Goal: Navigation & Orientation: Find specific page/section

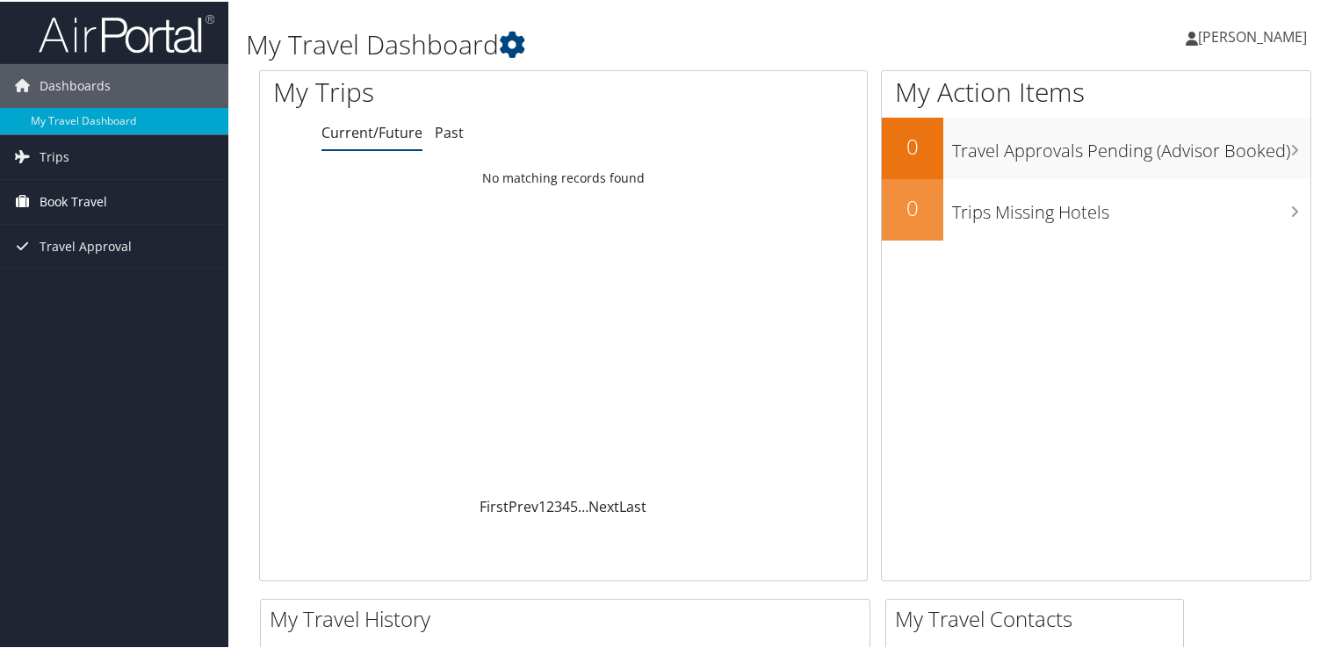
click at [74, 202] on span "Book Travel" at bounding box center [74, 200] width 68 height 44
click at [83, 196] on span "Book Travel" at bounding box center [74, 200] width 68 height 44
click at [83, 242] on span "Travel Approval" at bounding box center [86, 245] width 92 height 44
click at [56, 156] on span "Trips" at bounding box center [55, 156] width 30 height 44
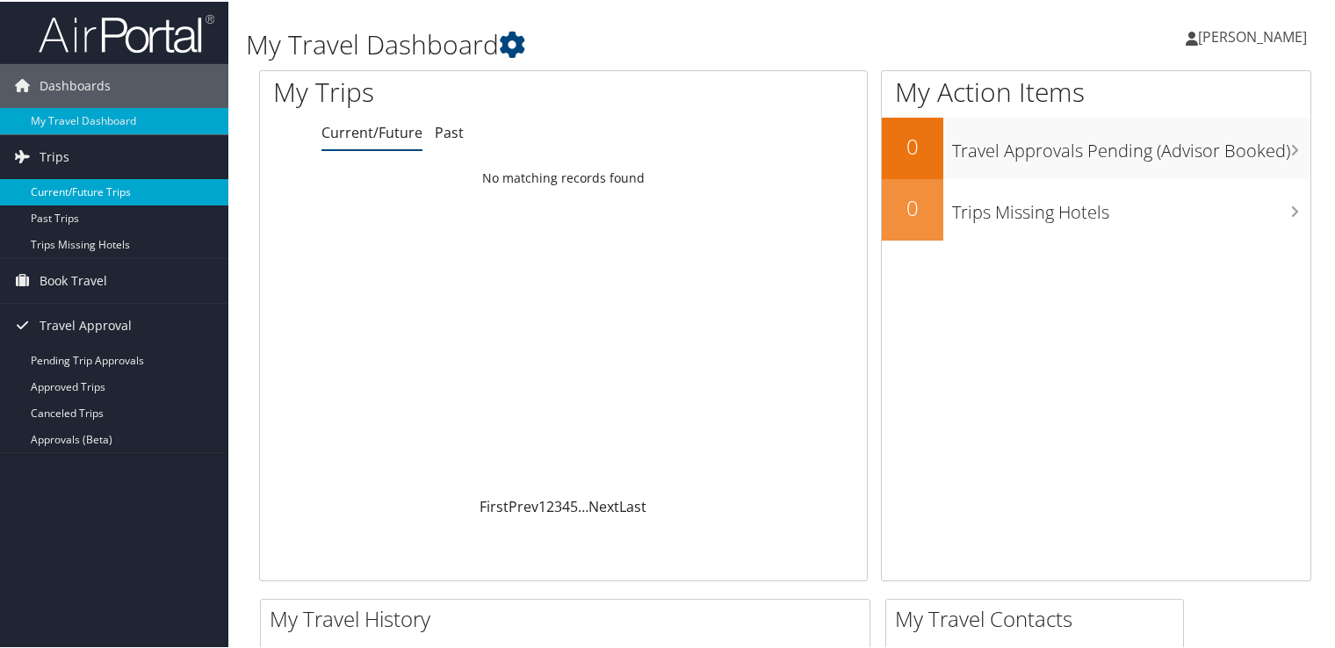
click at [109, 191] on link "Current/Future Trips" at bounding box center [114, 190] width 228 height 26
